Goal: Entertainment & Leisure: Consume media (video, audio)

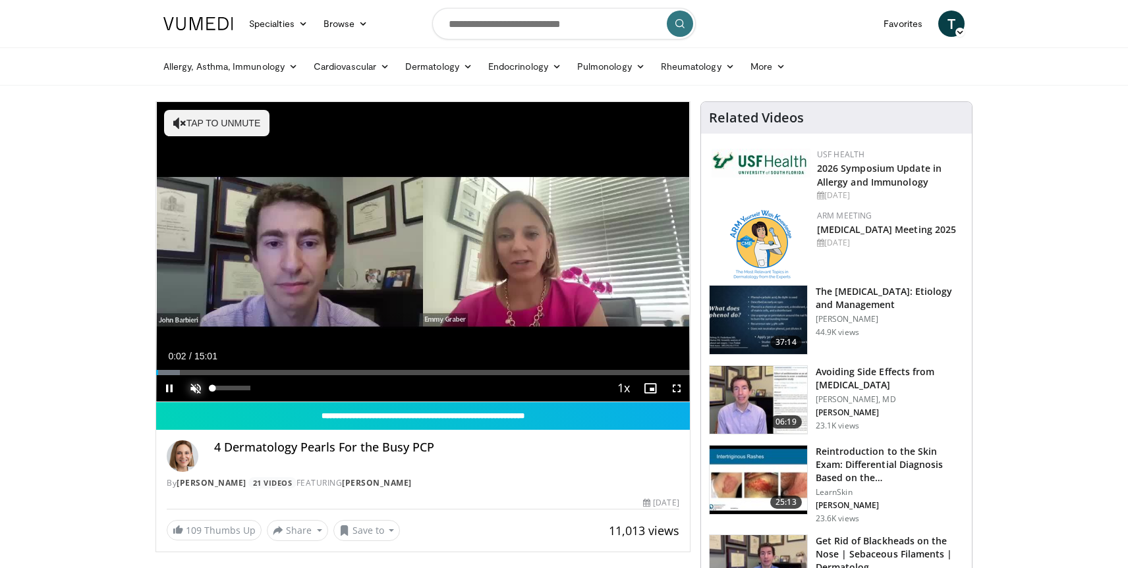
click at [190, 387] on span "Video Player" at bounding box center [195, 388] width 26 height 26
click at [172, 386] on span "Video Player" at bounding box center [169, 388] width 26 height 26
click at [169, 385] on span "Video Player" at bounding box center [169, 388] width 26 height 26
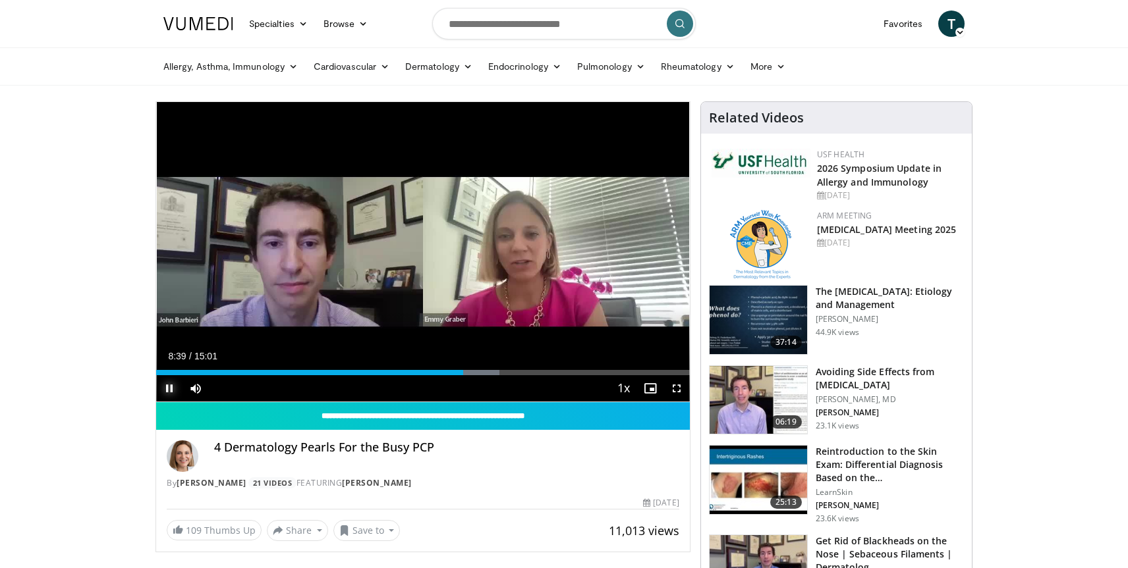
click at [171, 388] on span "Video Player" at bounding box center [169, 388] width 26 height 26
